Goal: Information Seeking & Learning: Learn about a topic

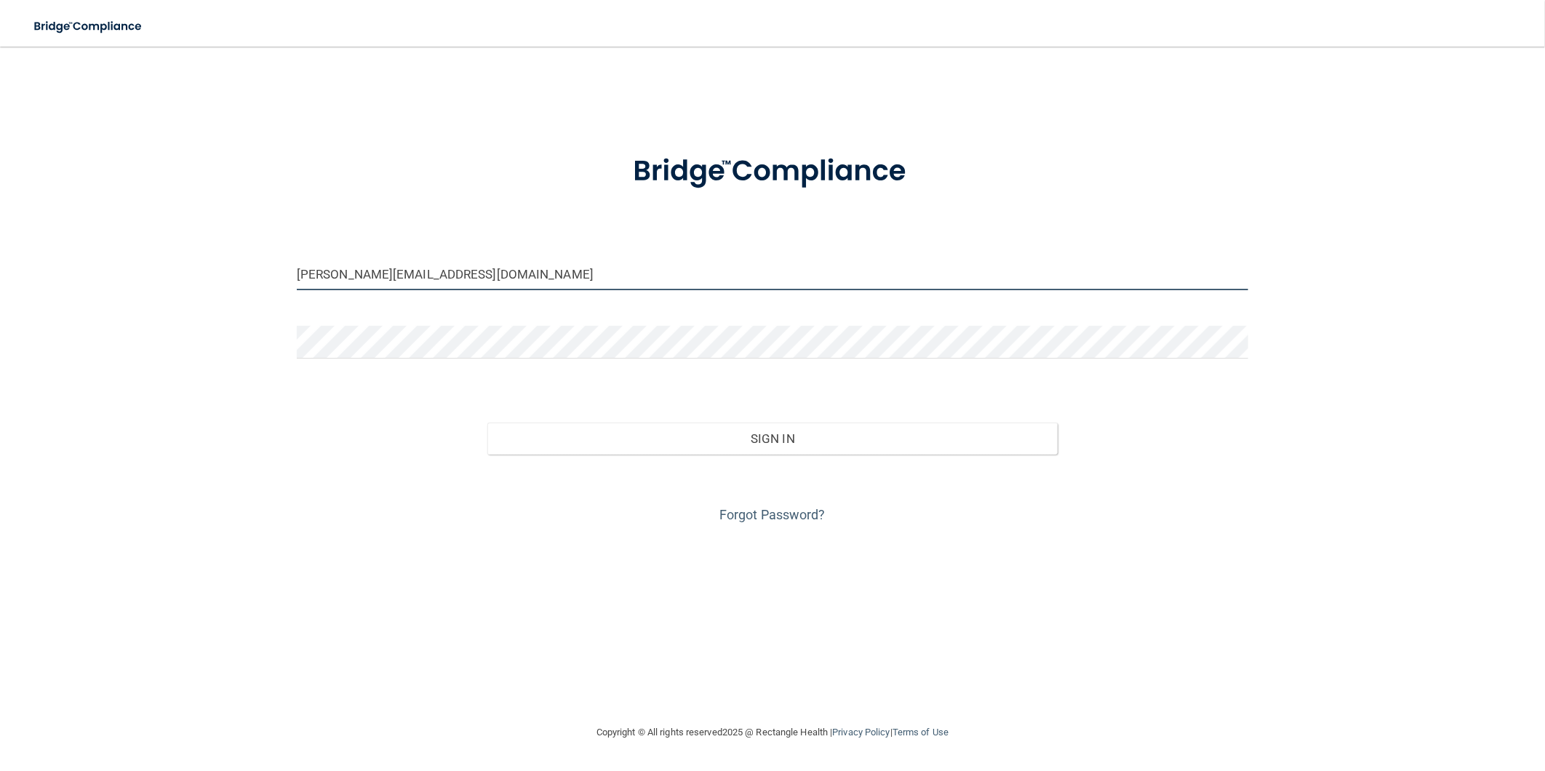
click at [480, 273] on input "[PERSON_NAME][EMAIL_ADDRESS][DOMAIN_NAME]" at bounding box center [772, 273] width 951 height 33
drag, startPoint x: 495, startPoint y: 273, endPoint x: 175, endPoint y: 278, distance: 320.1
click at [175, 278] on div "[PERSON_NAME][EMAIL_ADDRESS][DOMAIN_NAME] Invalid email/password. You don't hav…" at bounding box center [772, 385] width 1487 height 648
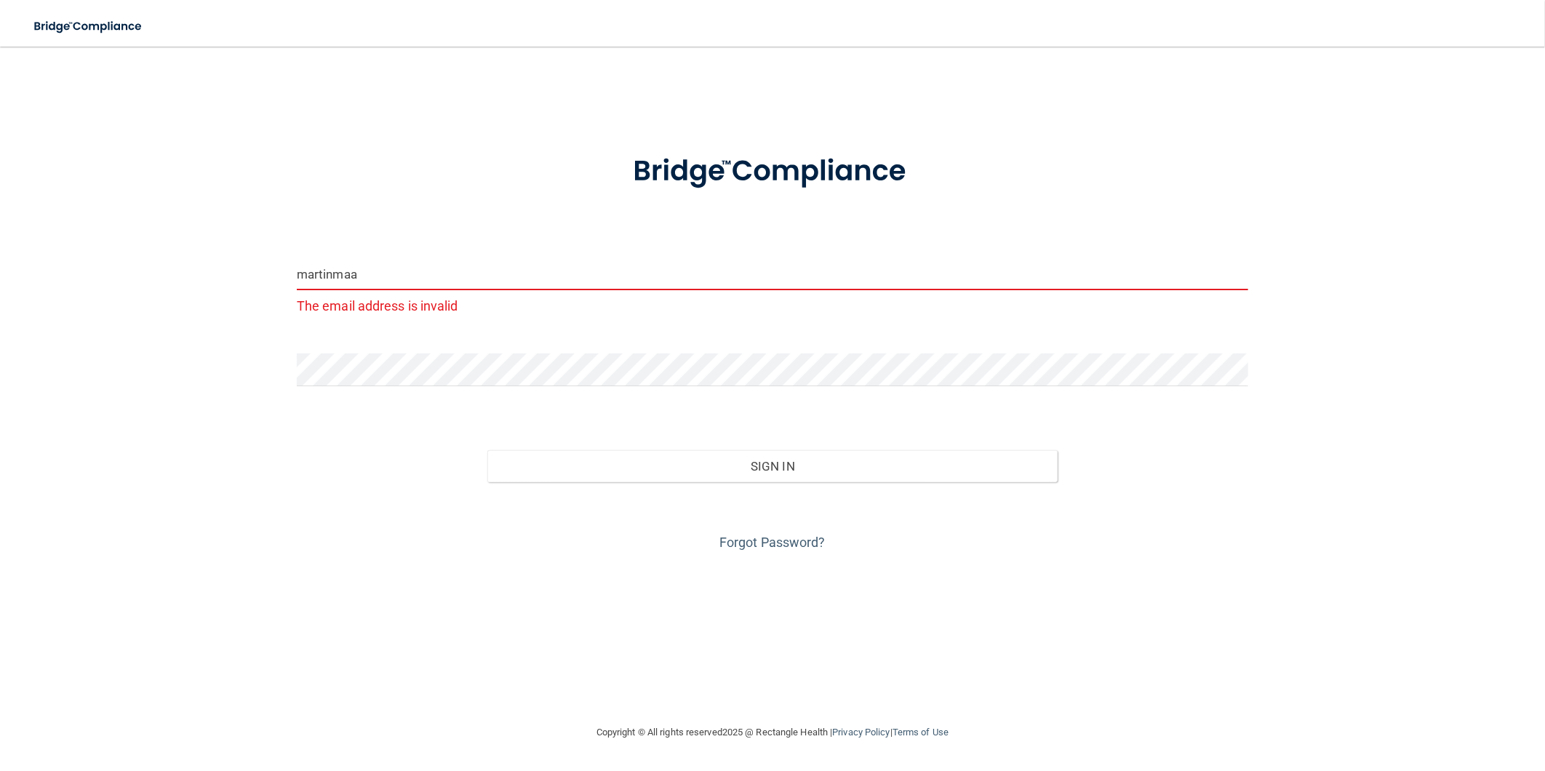
type input "[EMAIL_ADDRESS][DOMAIN_NAME]"
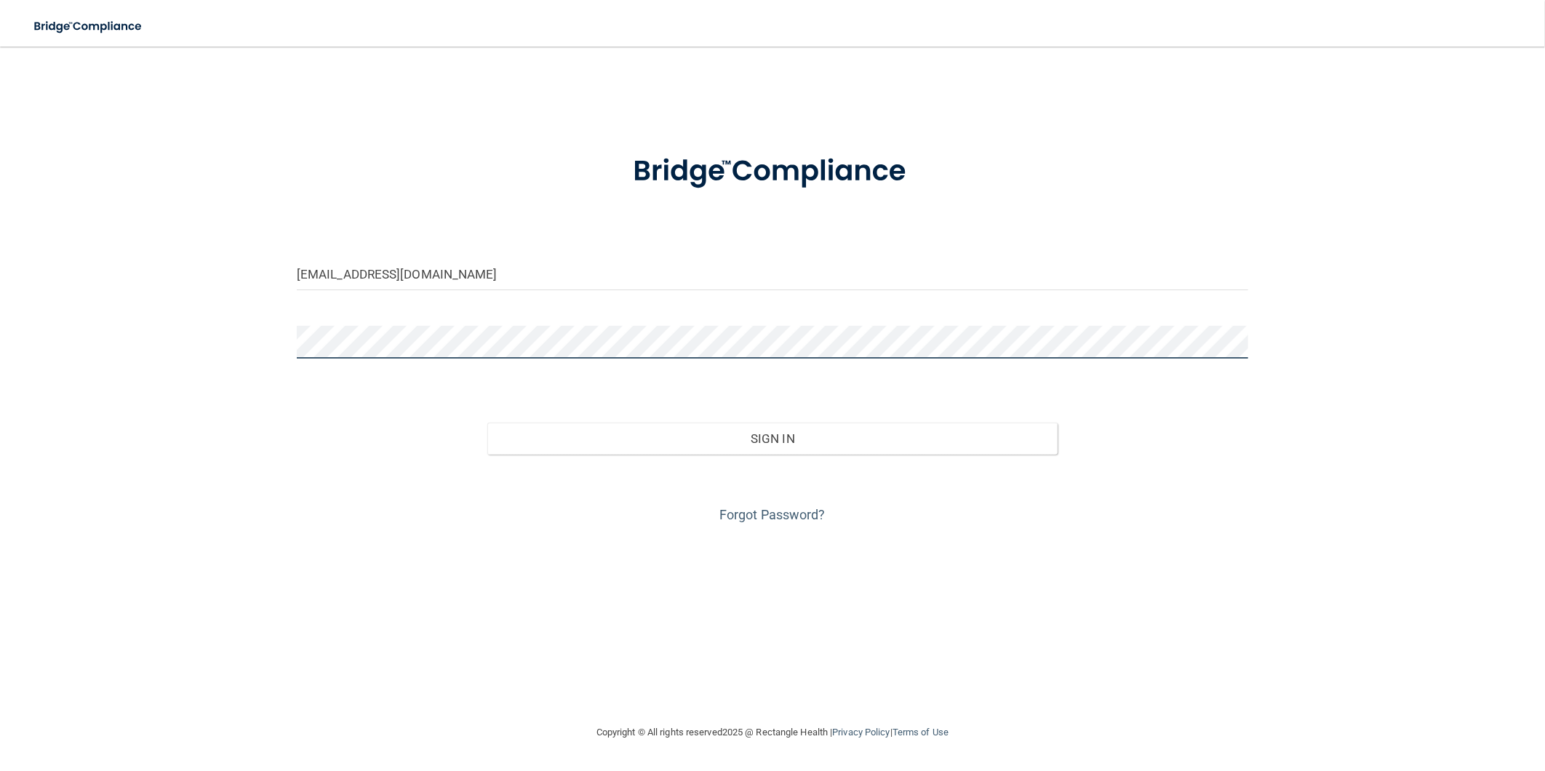
click at [487, 423] on button "Sign In" at bounding box center [772, 439] width 571 height 32
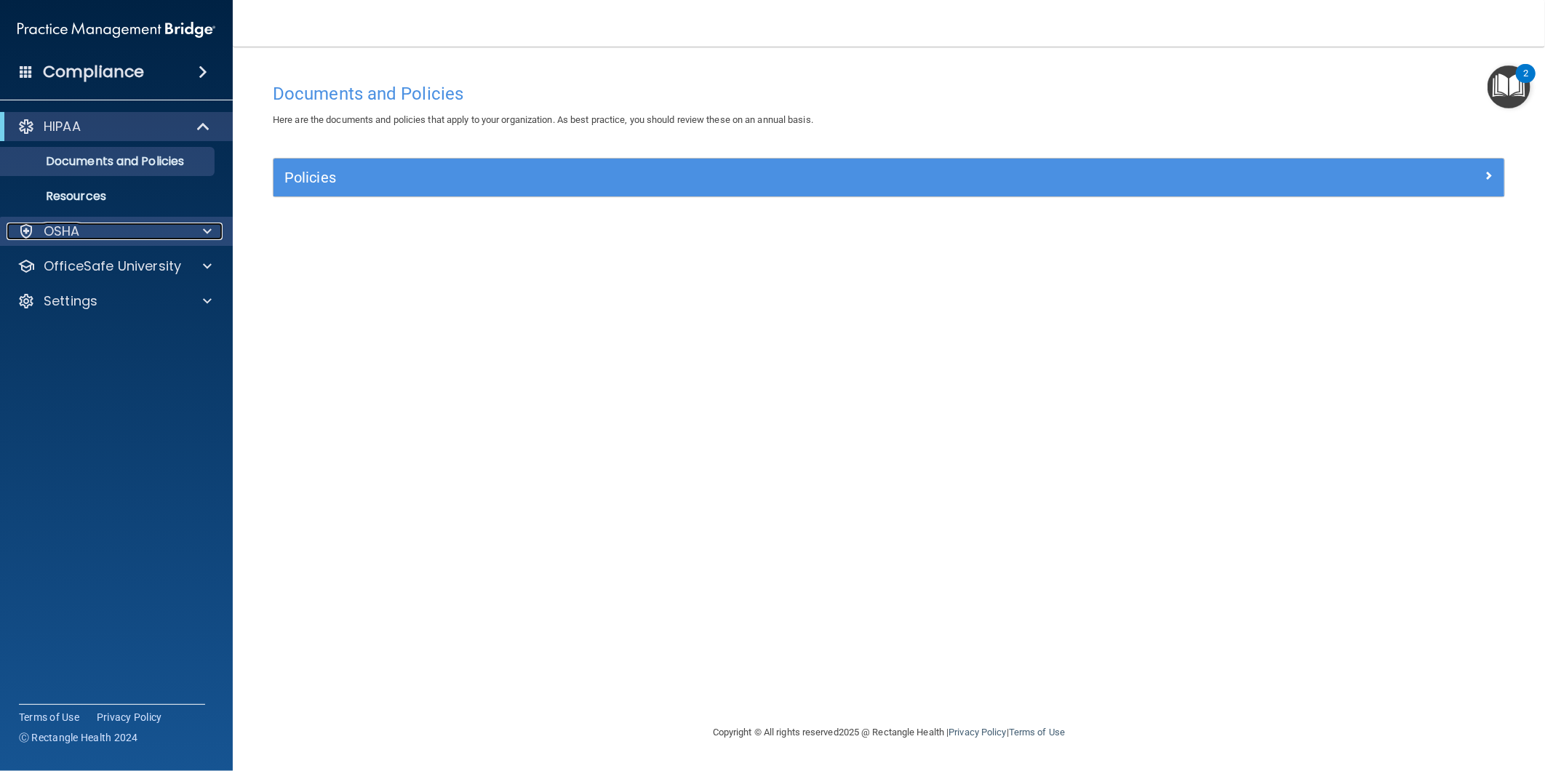
click at [176, 237] on div "OSHA" at bounding box center [97, 231] width 180 height 17
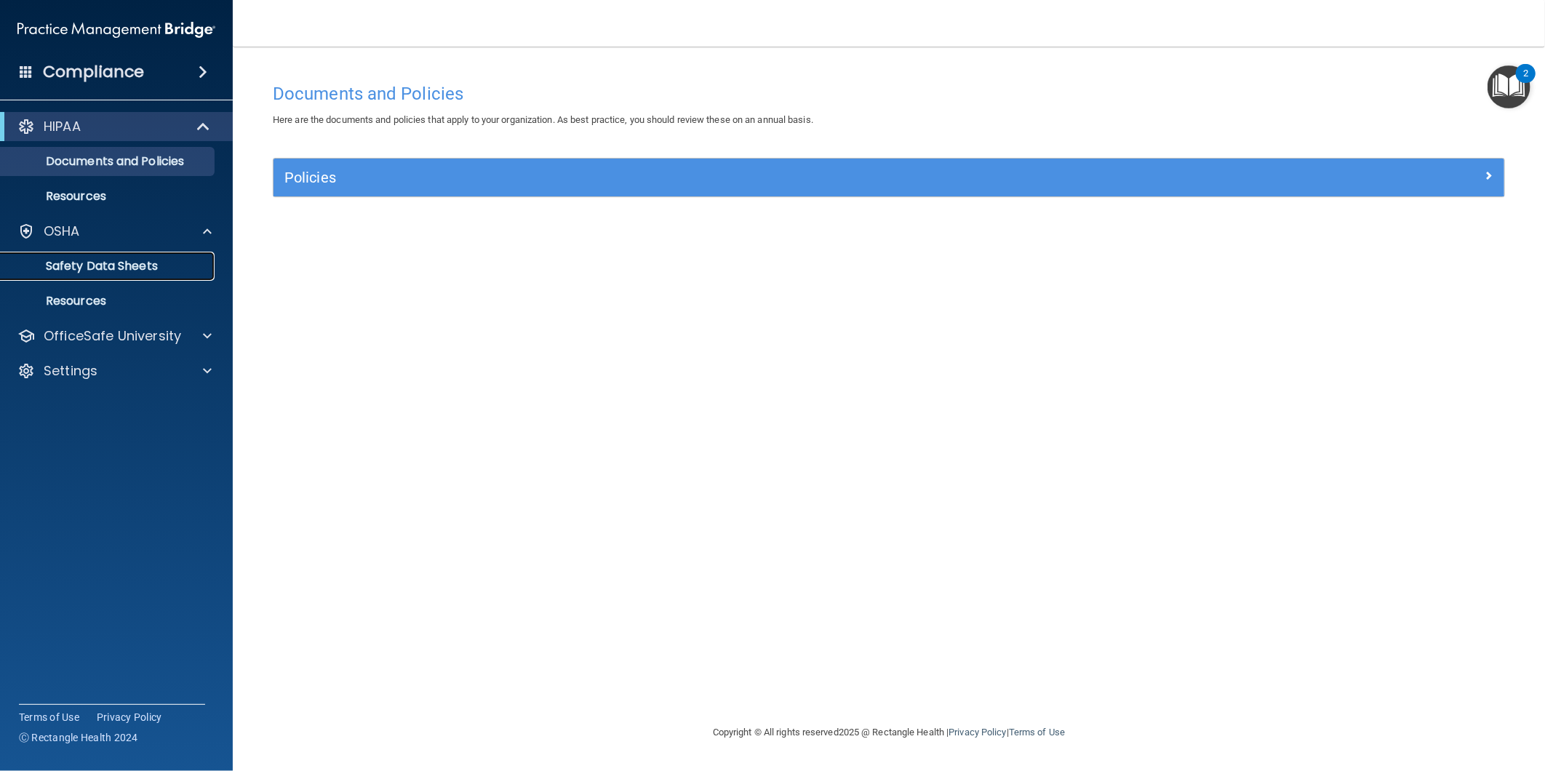
click at [127, 260] on p "Safety Data Sheets" at bounding box center [108, 266] width 199 height 15
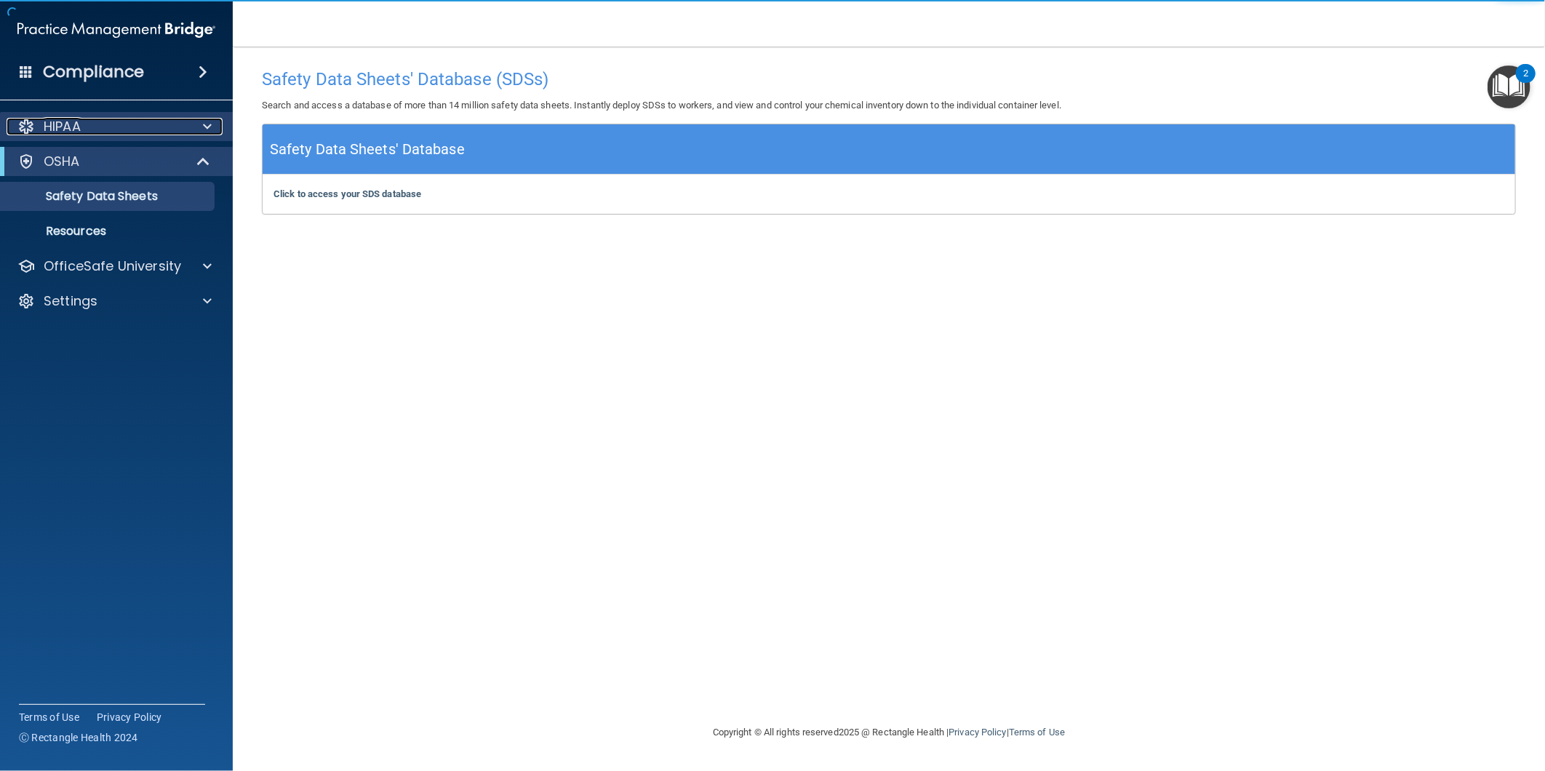
click at [62, 133] on p "HIPAA" at bounding box center [62, 126] width 37 height 17
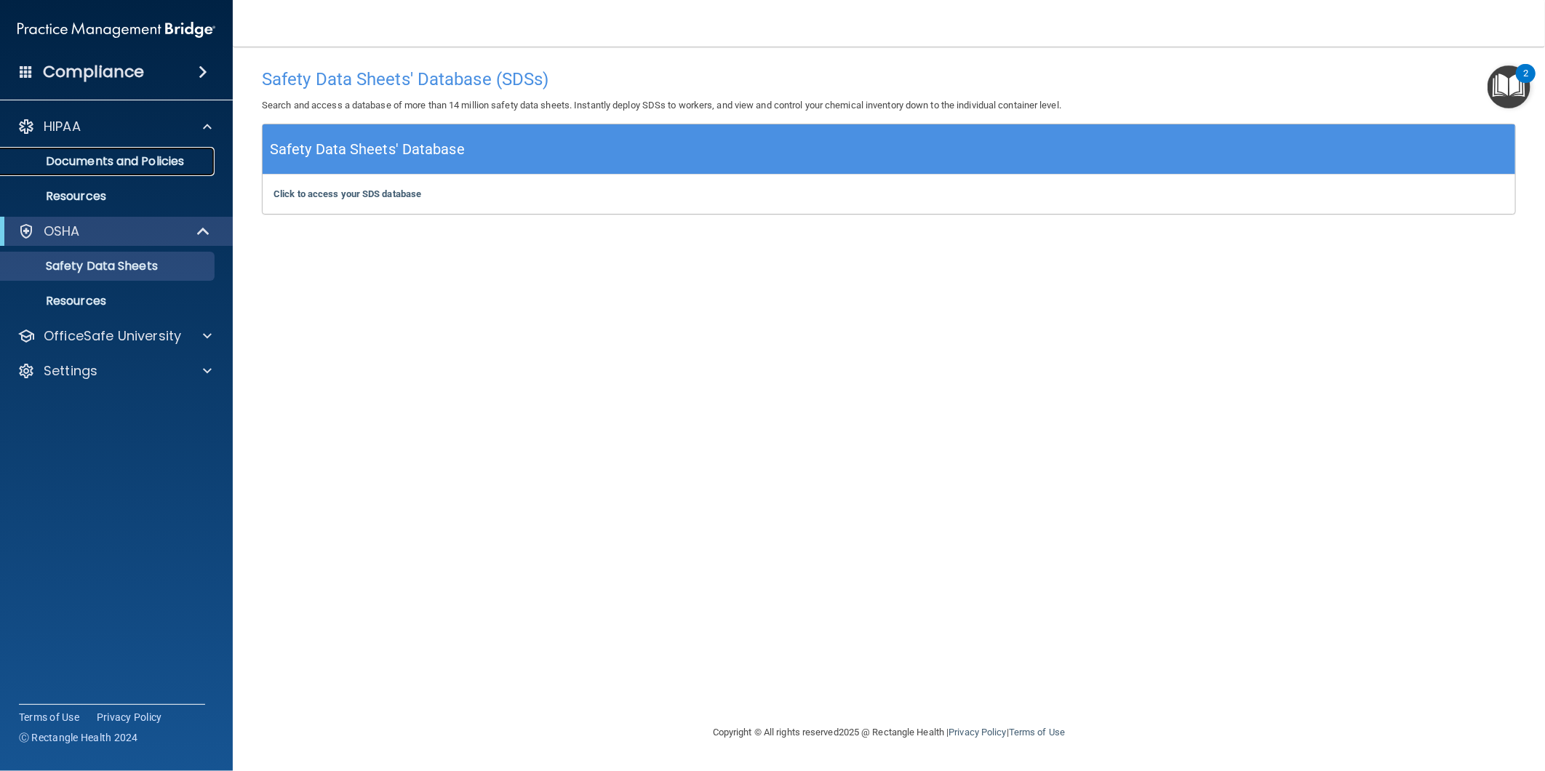
click at [146, 155] on p "Documents and Policies" at bounding box center [108, 161] width 199 height 15
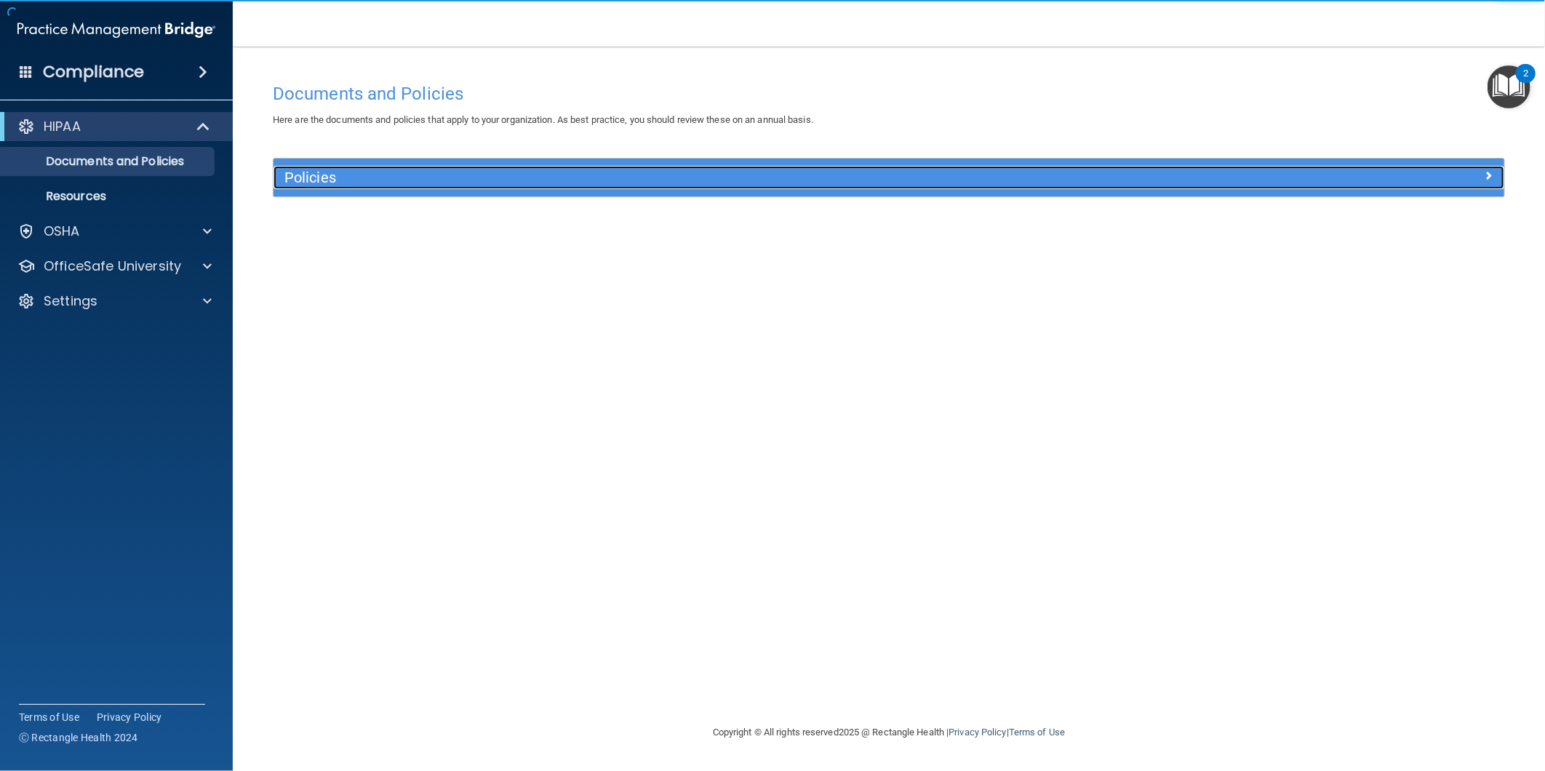
click at [1492, 170] on span at bounding box center [1488, 175] width 9 height 17
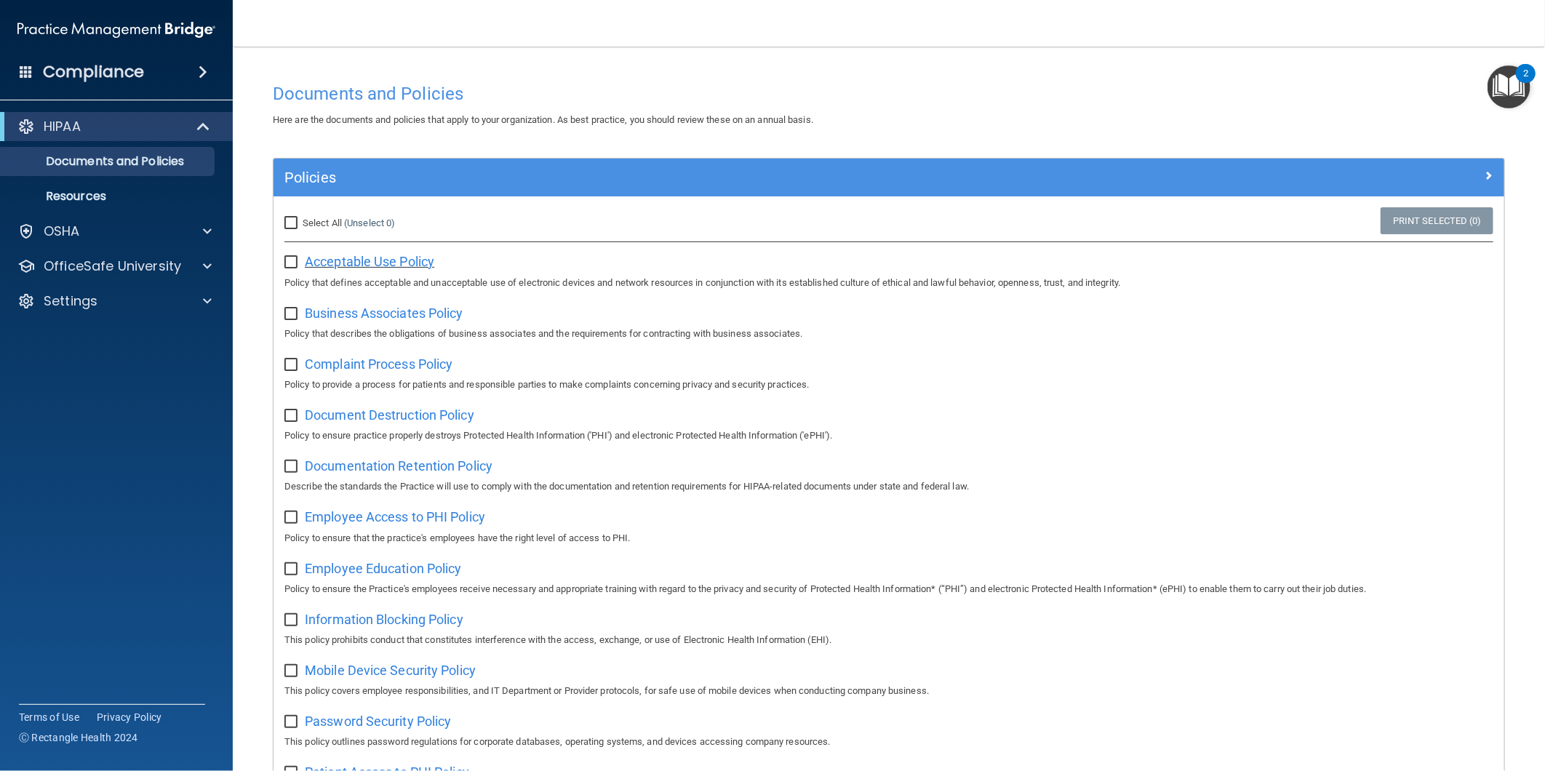
click at [415, 259] on span "Acceptable Use Policy" at bounding box center [369, 261] width 129 height 15
click at [208, 265] on span at bounding box center [207, 265] width 9 height 17
click at [145, 300] on div "HIPAA Training" at bounding box center [108, 301] width 199 height 15
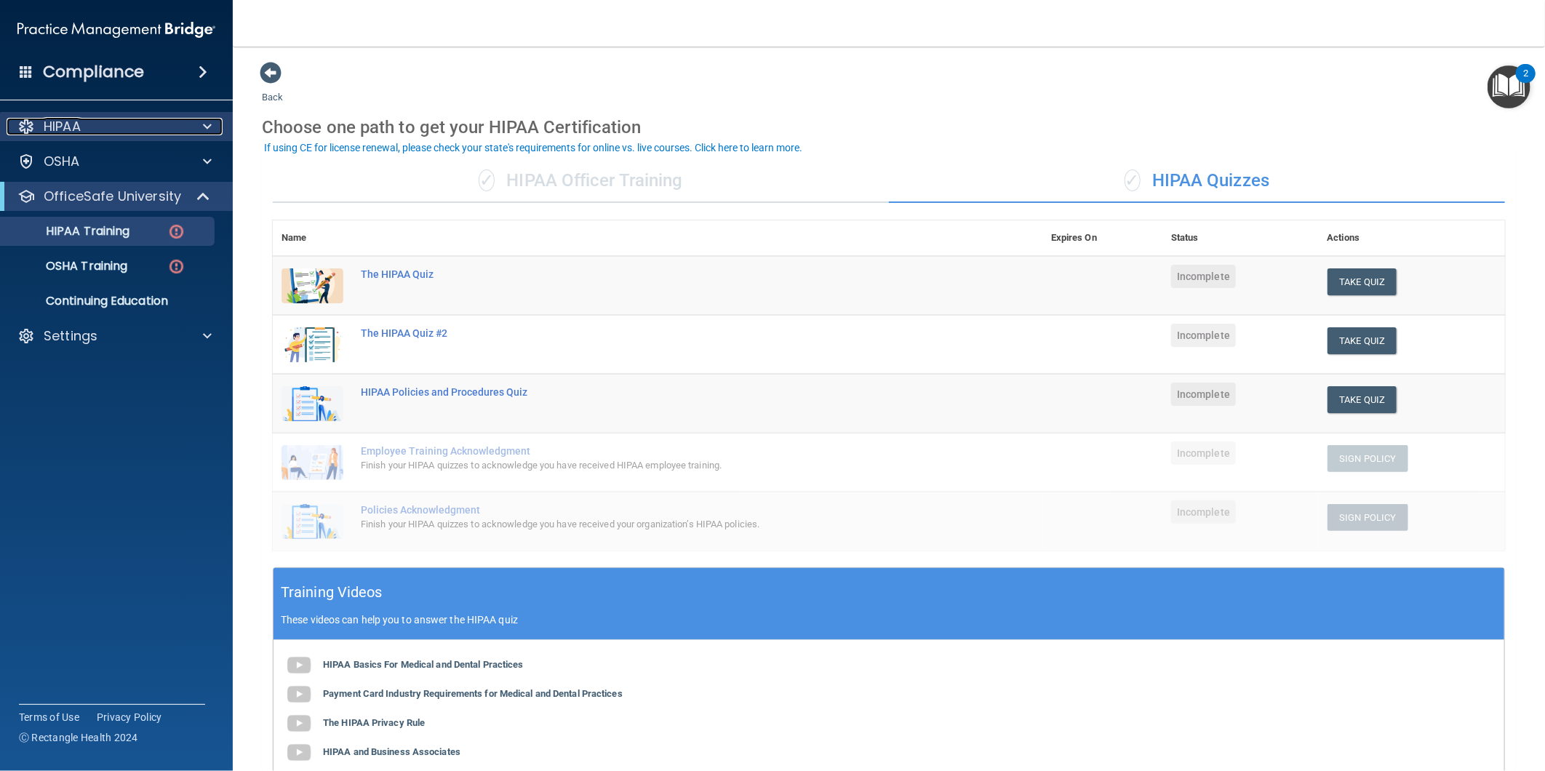
click at [172, 121] on div "HIPAA" at bounding box center [97, 126] width 180 height 17
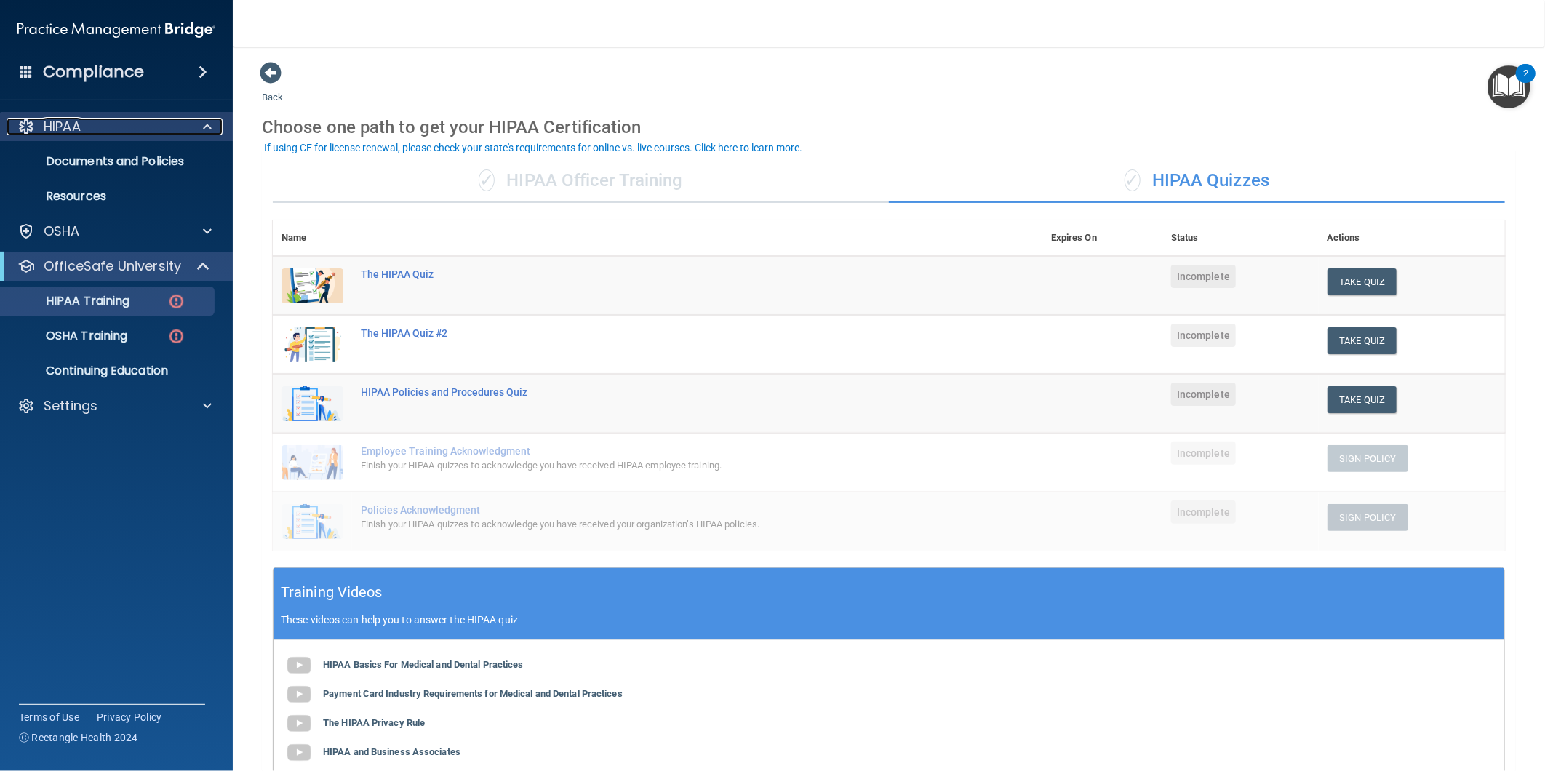
click at [173, 128] on div "HIPAA" at bounding box center [97, 126] width 180 height 17
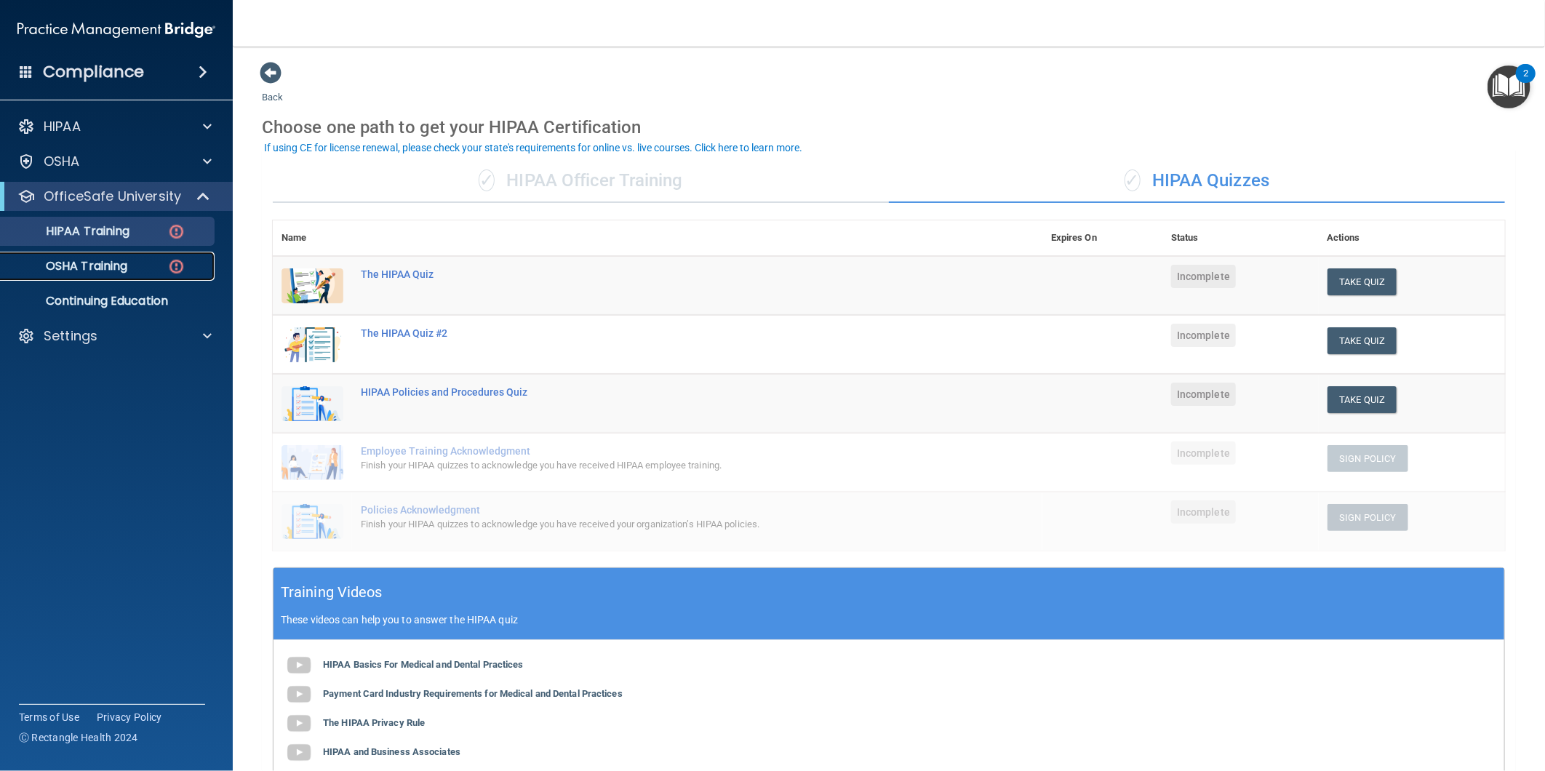
click at [111, 265] on p "OSHA Training" at bounding box center [68, 266] width 118 height 15
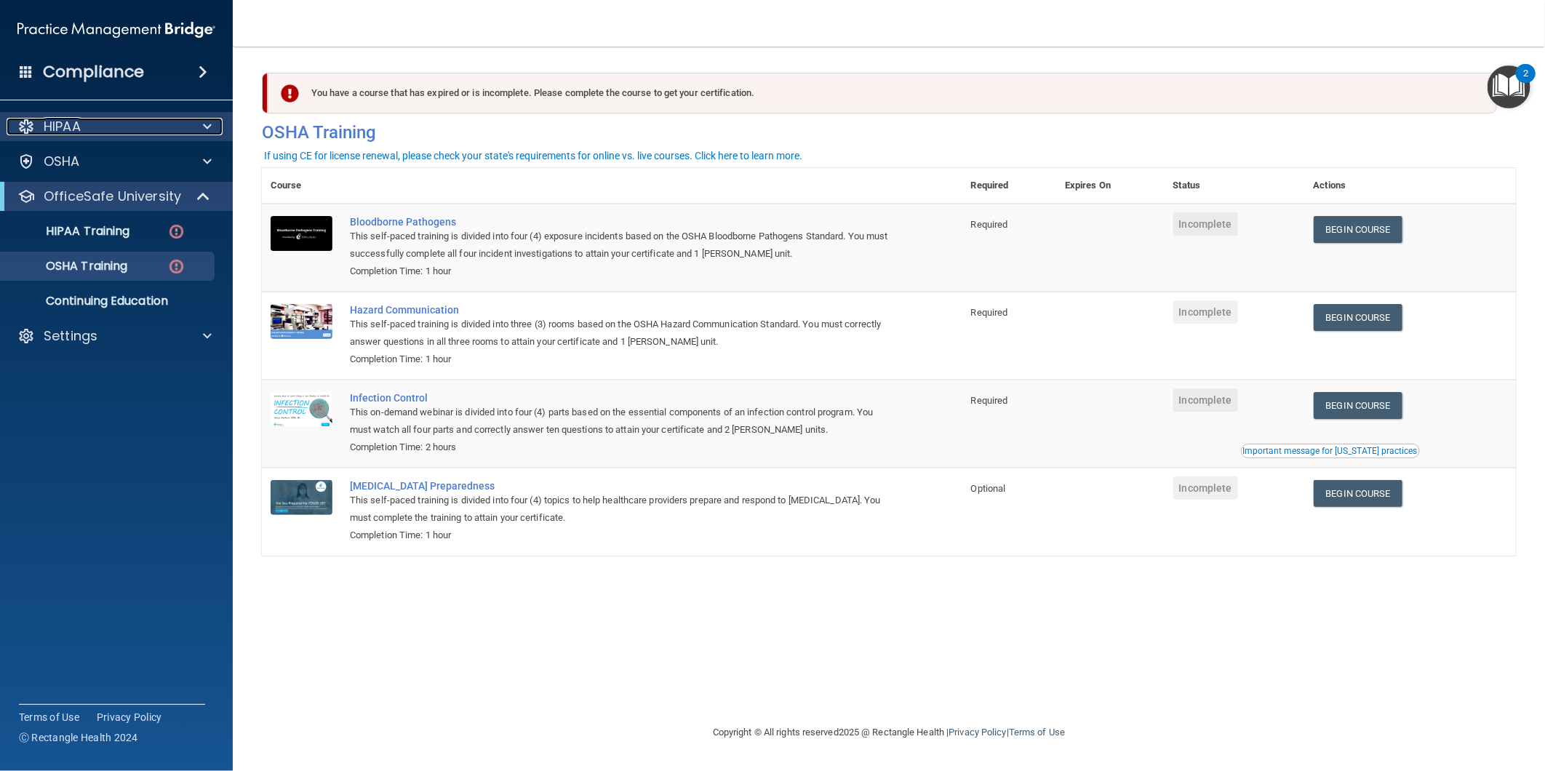
click at [73, 135] on p "HIPAA" at bounding box center [62, 126] width 37 height 17
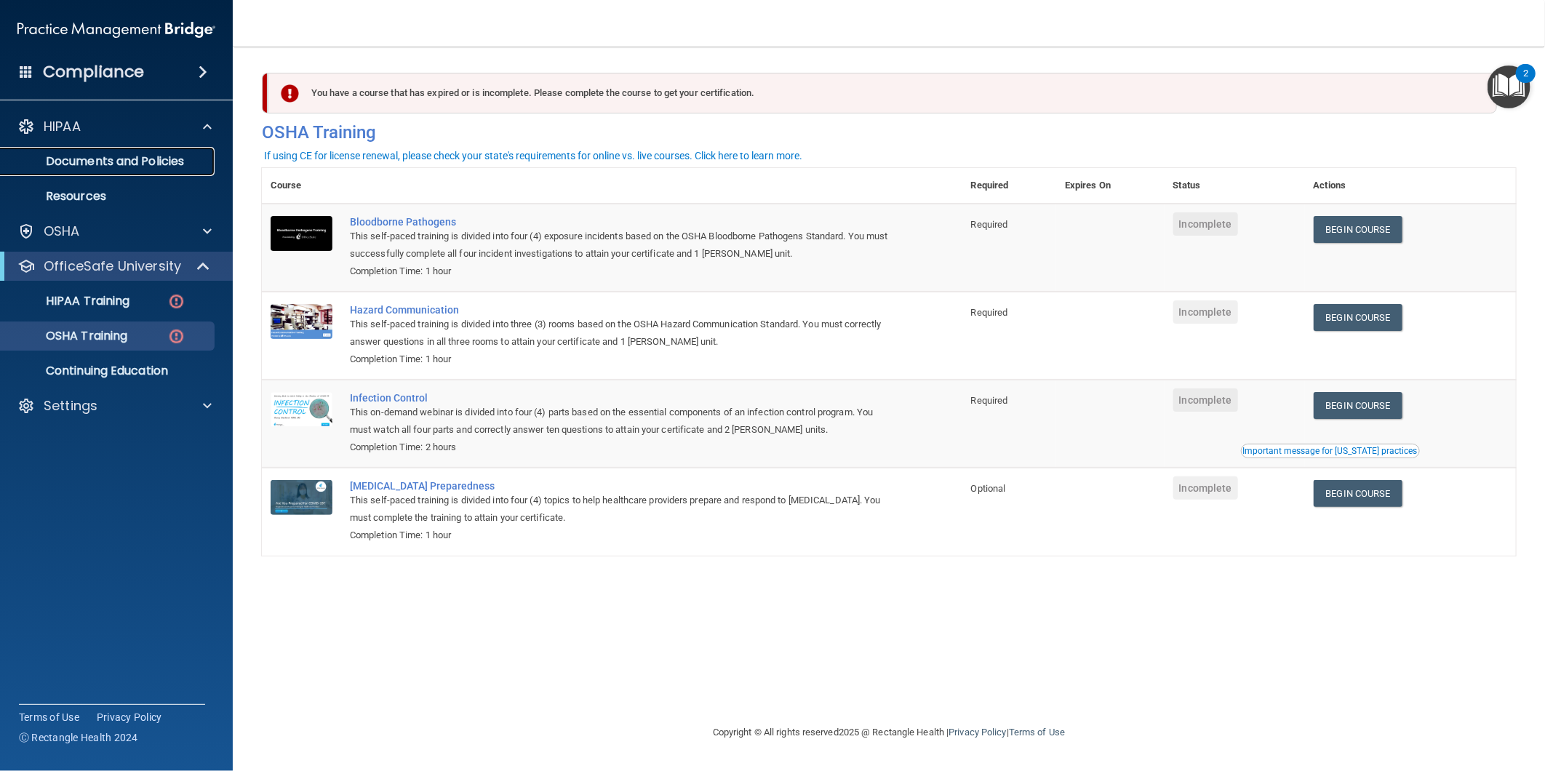
click at [102, 159] on p "Documents and Policies" at bounding box center [108, 161] width 199 height 15
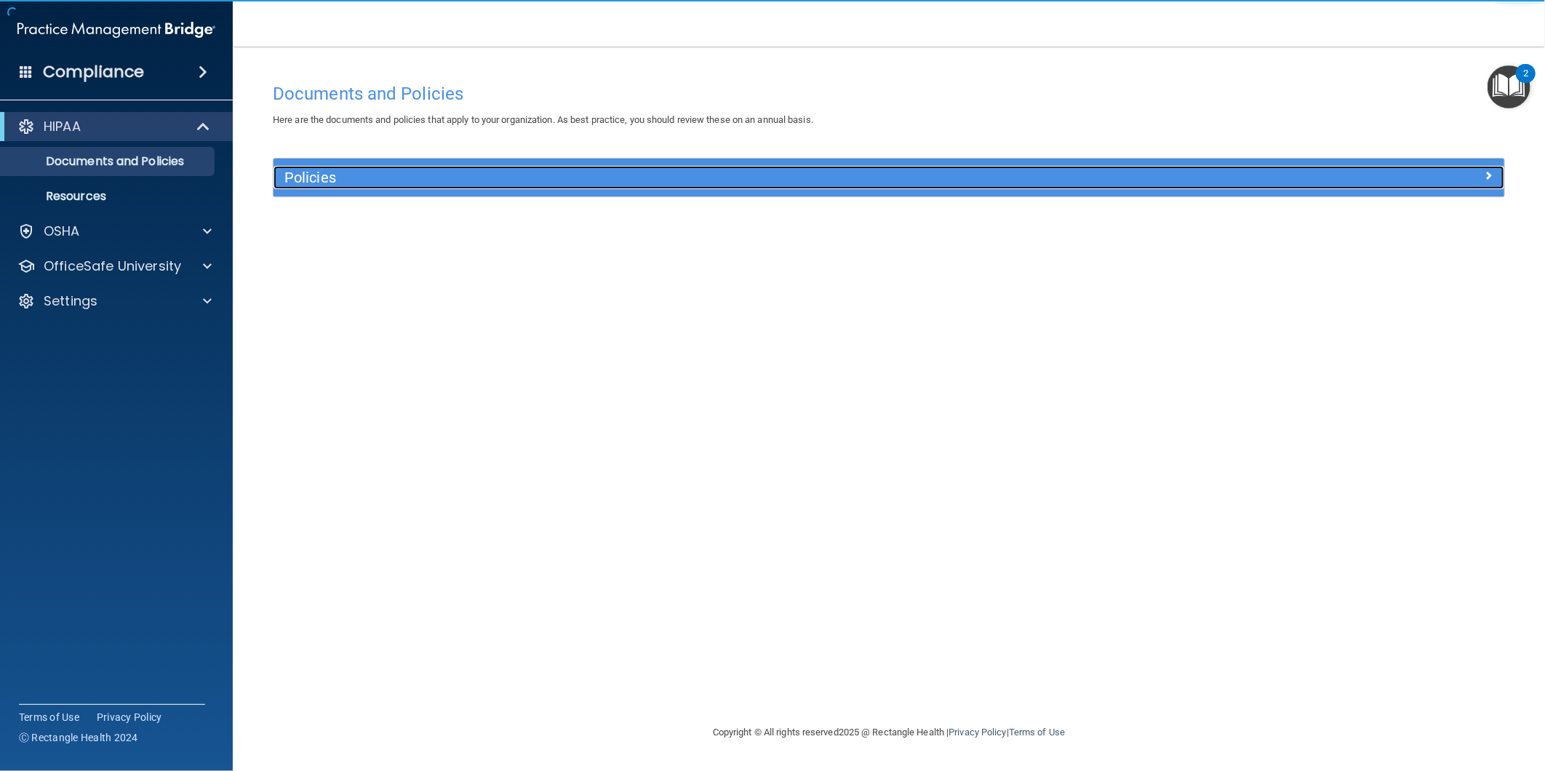
click at [1471, 179] on div at bounding box center [1350, 174] width 308 height 17
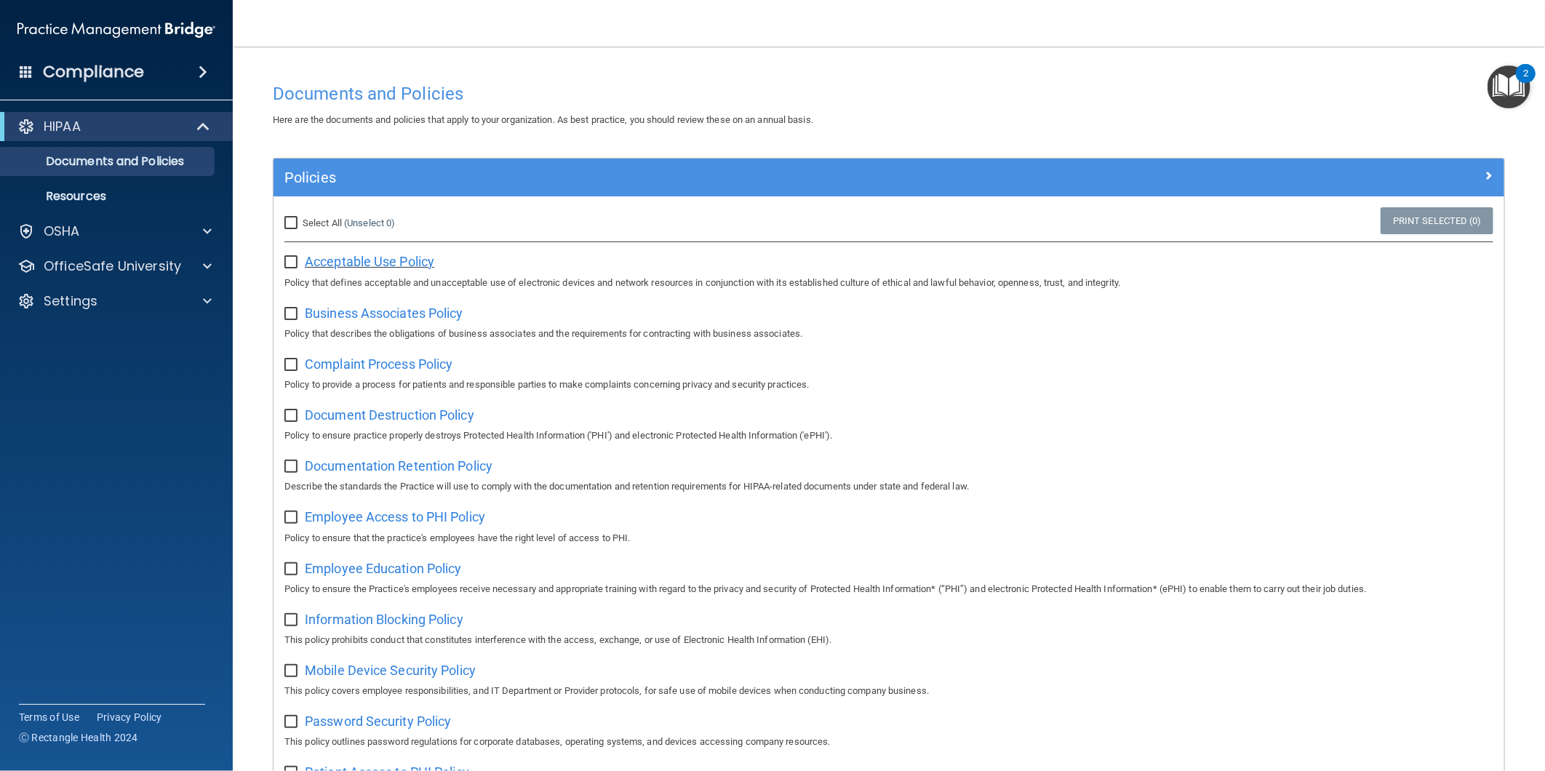
click at [412, 263] on span "Acceptable Use Policy" at bounding box center [369, 261] width 129 height 15
click at [122, 236] on div "OSHA" at bounding box center [97, 231] width 180 height 17
click at [119, 347] on div "OfficeSafe University" at bounding box center [116, 335] width 233 height 29
click at [144, 337] on p "OfficeSafe University" at bounding box center [112, 335] width 137 height 17
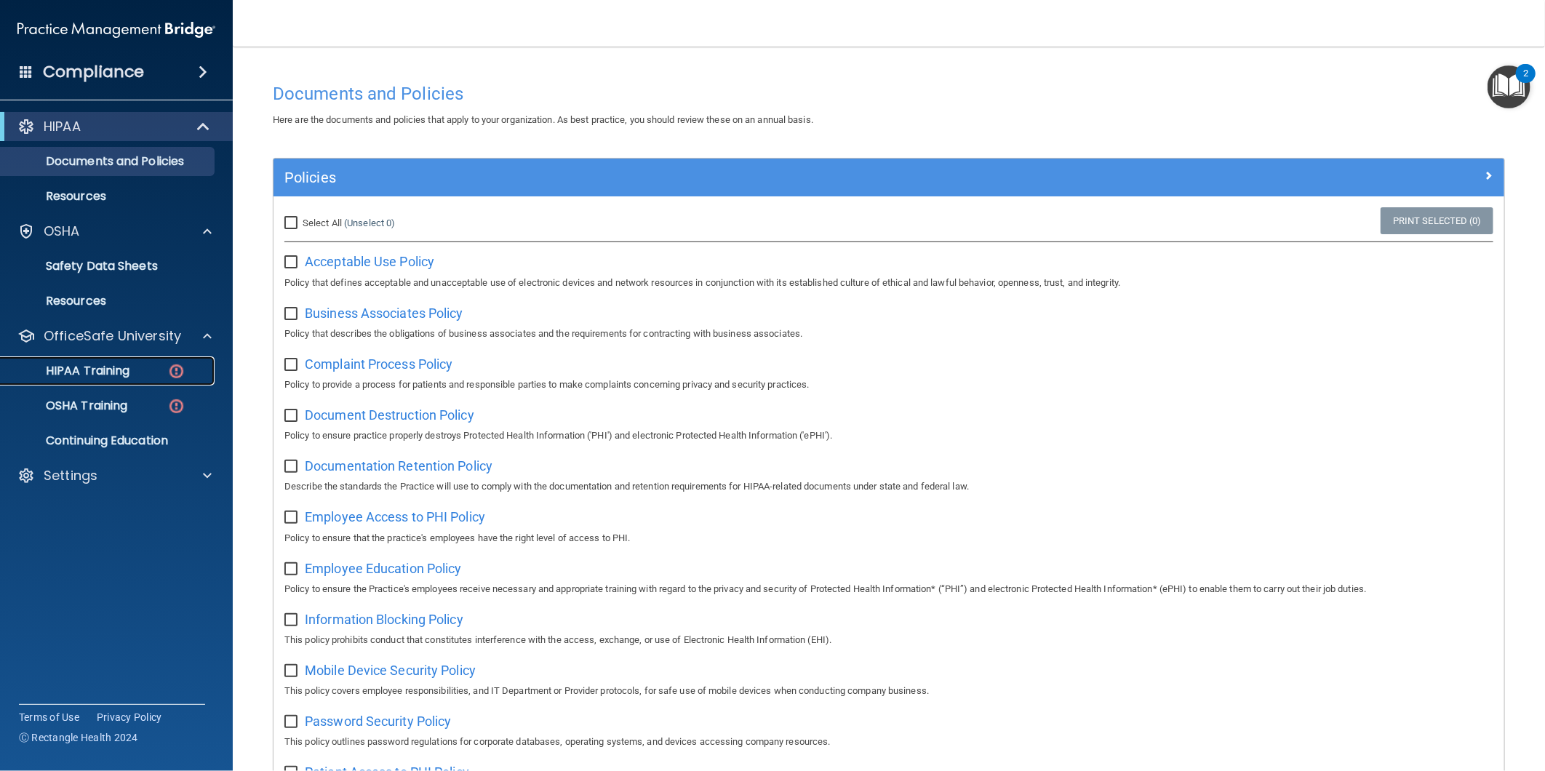
click at [128, 364] on p "HIPAA Training" at bounding box center [69, 371] width 120 height 15
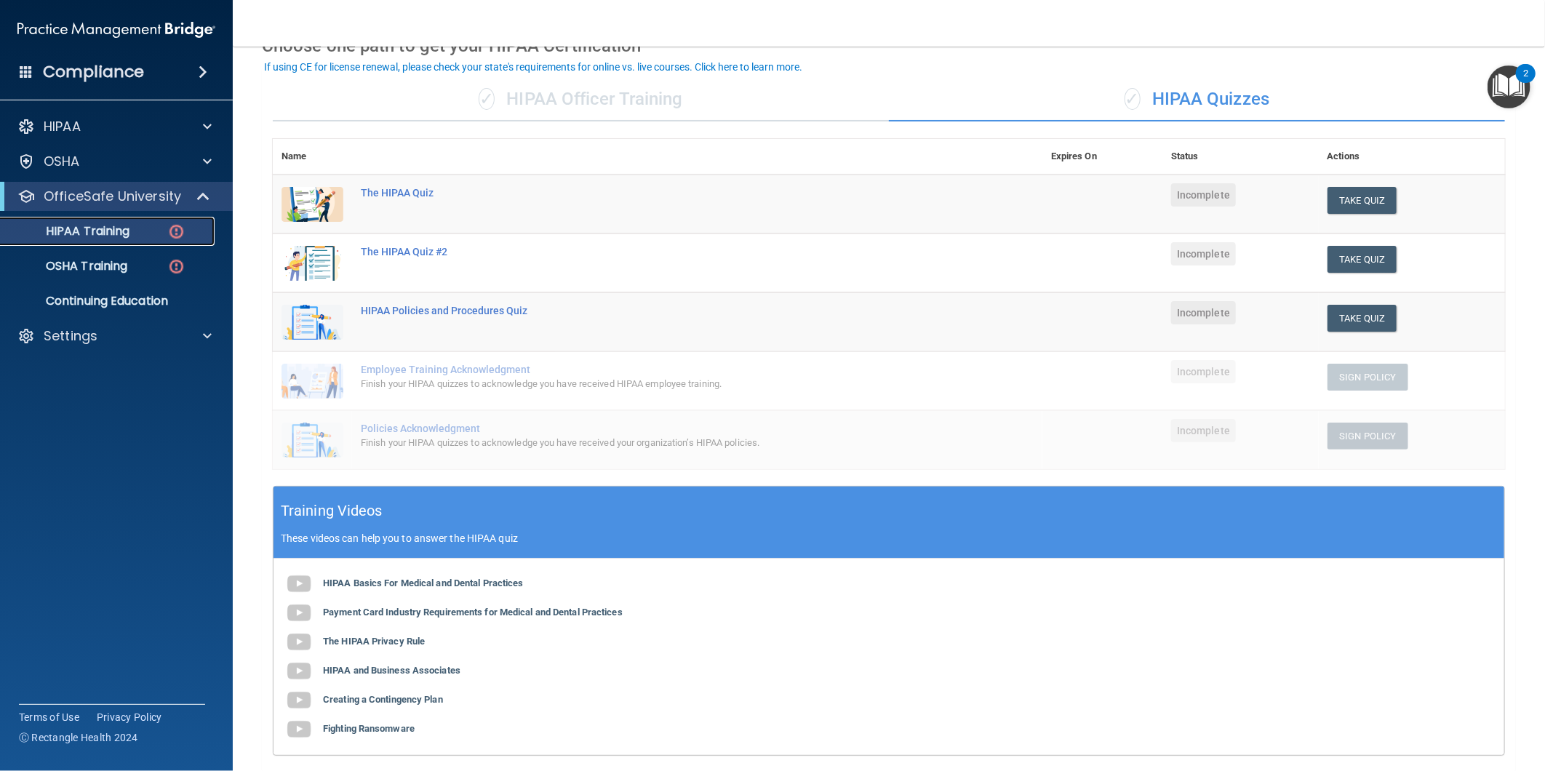
scroll to position [81, 0]
click at [1353, 202] on button "Take Quiz" at bounding box center [1362, 201] width 70 height 27
